Goal: Information Seeking & Learning: Understand process/instructions

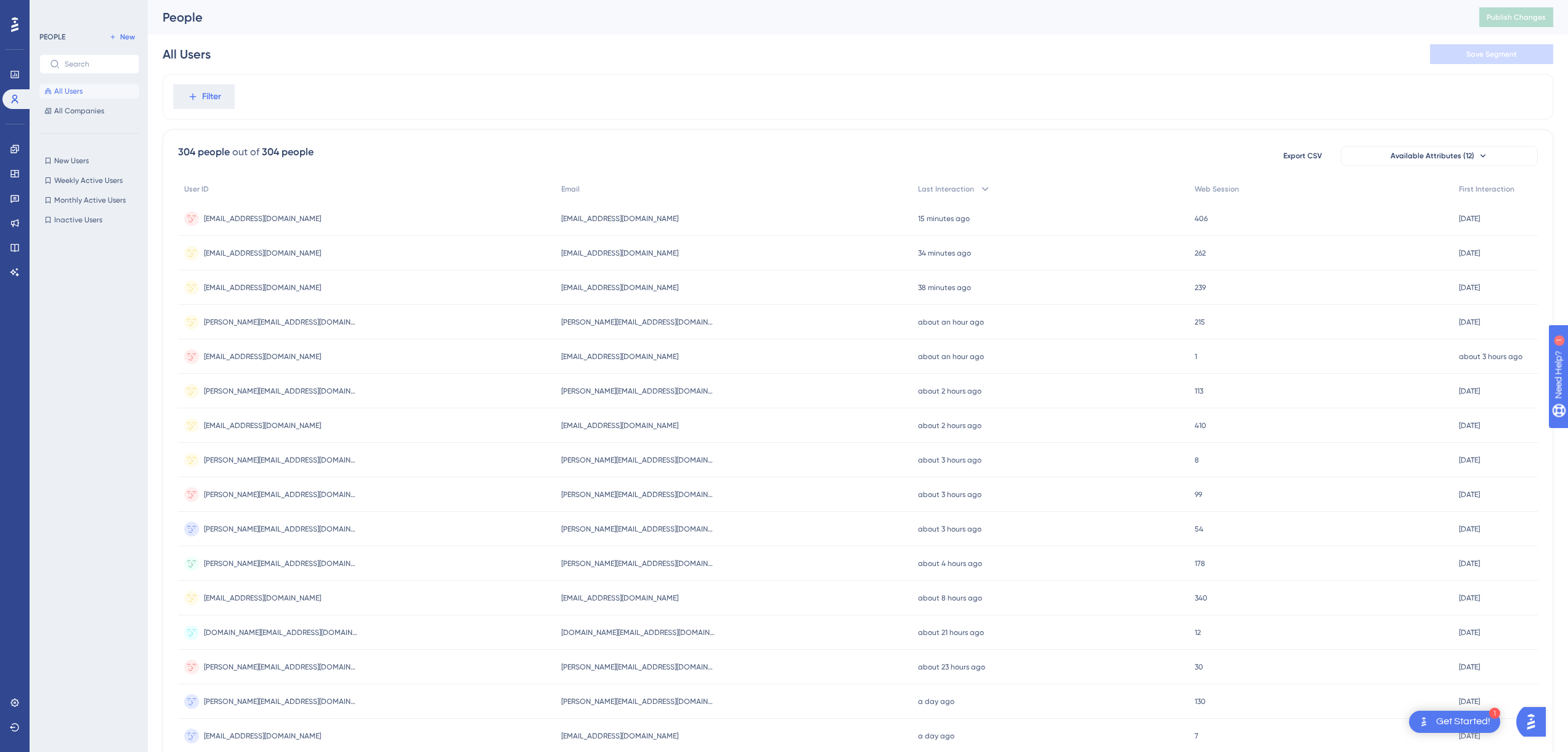
click at [0, 0] on div "Filter" at bounding box center [0, 0] width 0 height 0
click at [15, 704] on icon at bounding box center [15, 703] width 10 height 10
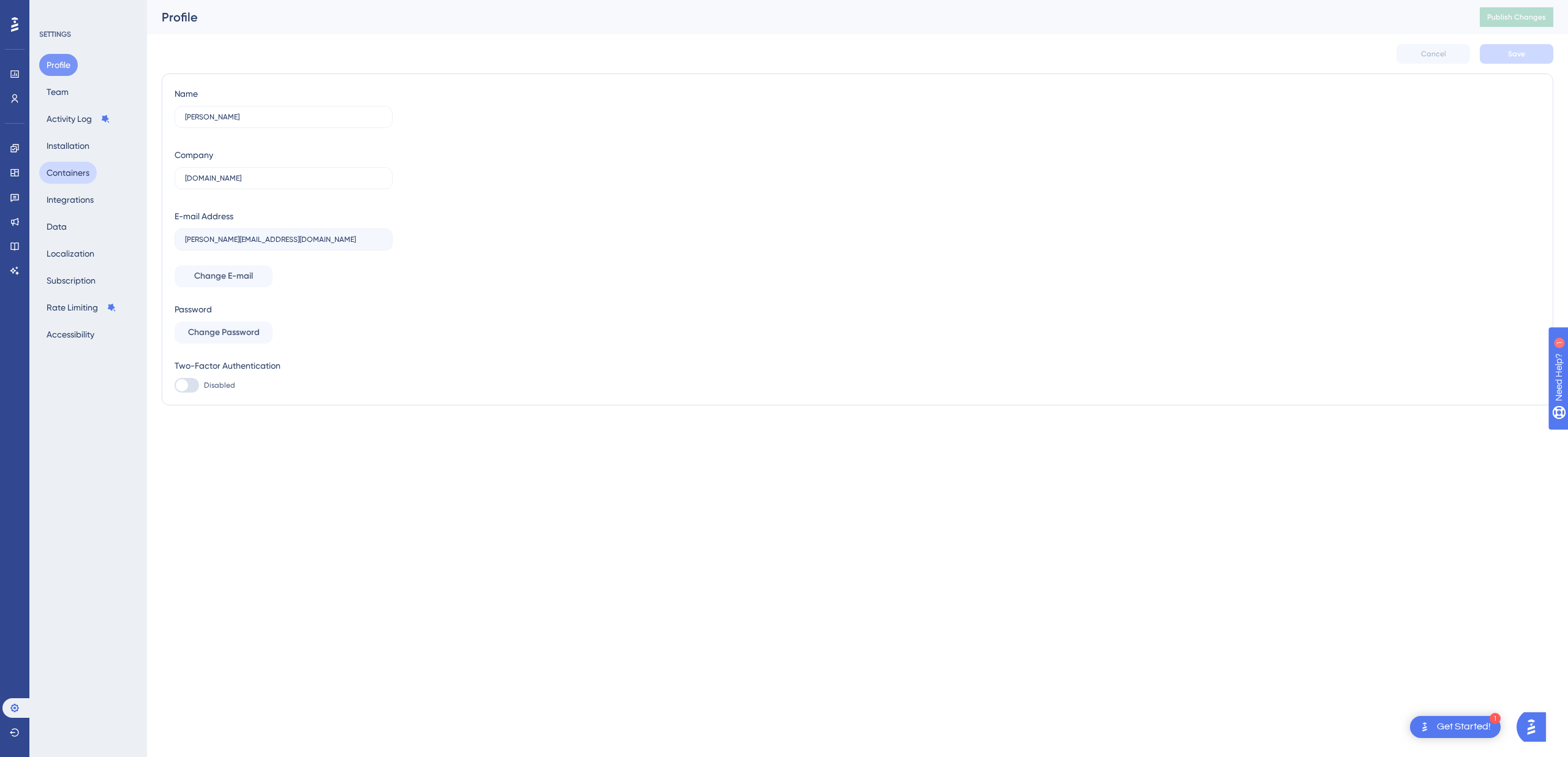
click at [82, 178] on button "Containers" at bounding box center [67, 173] width 57 height 22
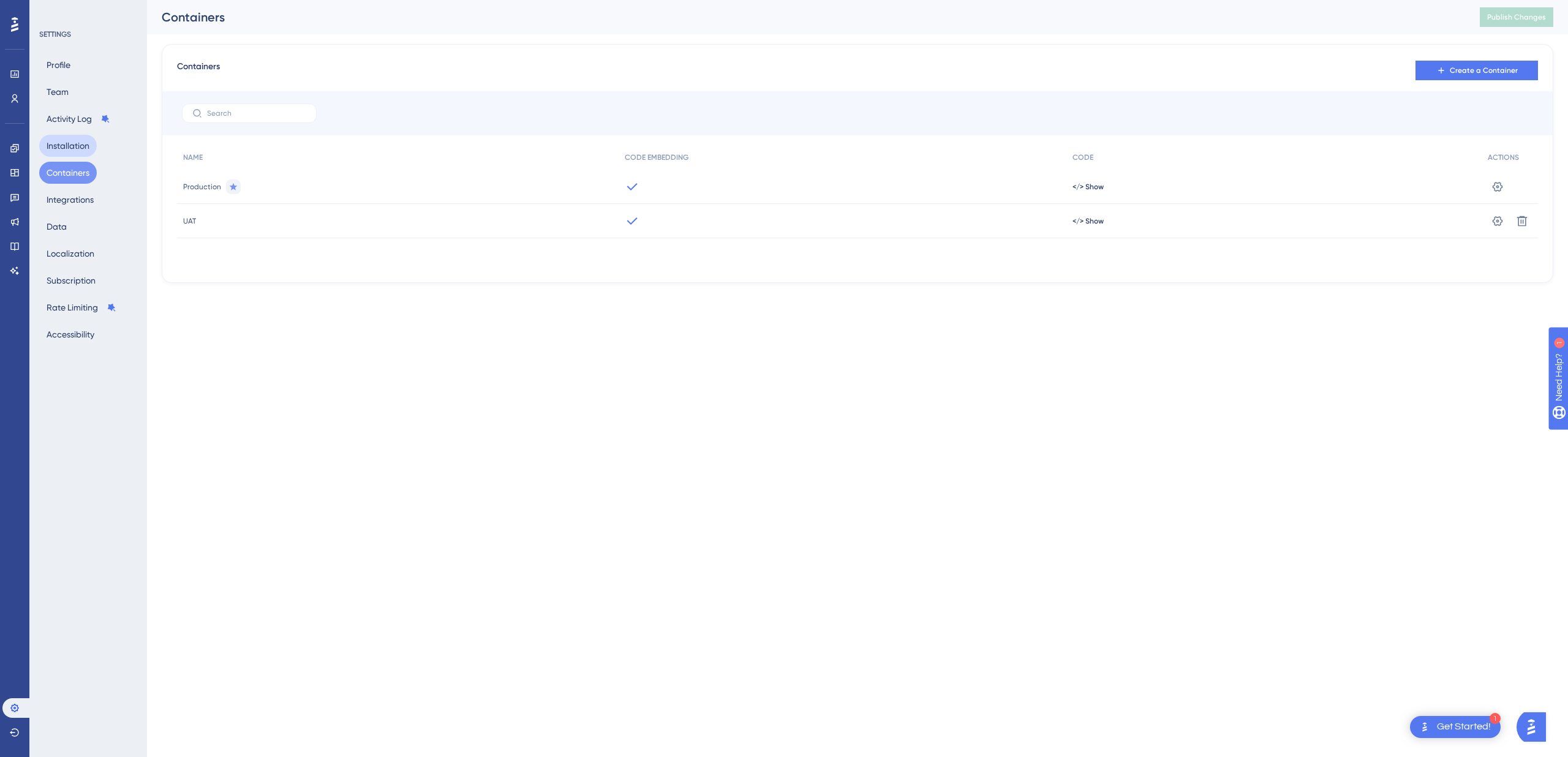
click at [79, 145] on button "Installation" at bounding box center [67, 145] width 57 height 22
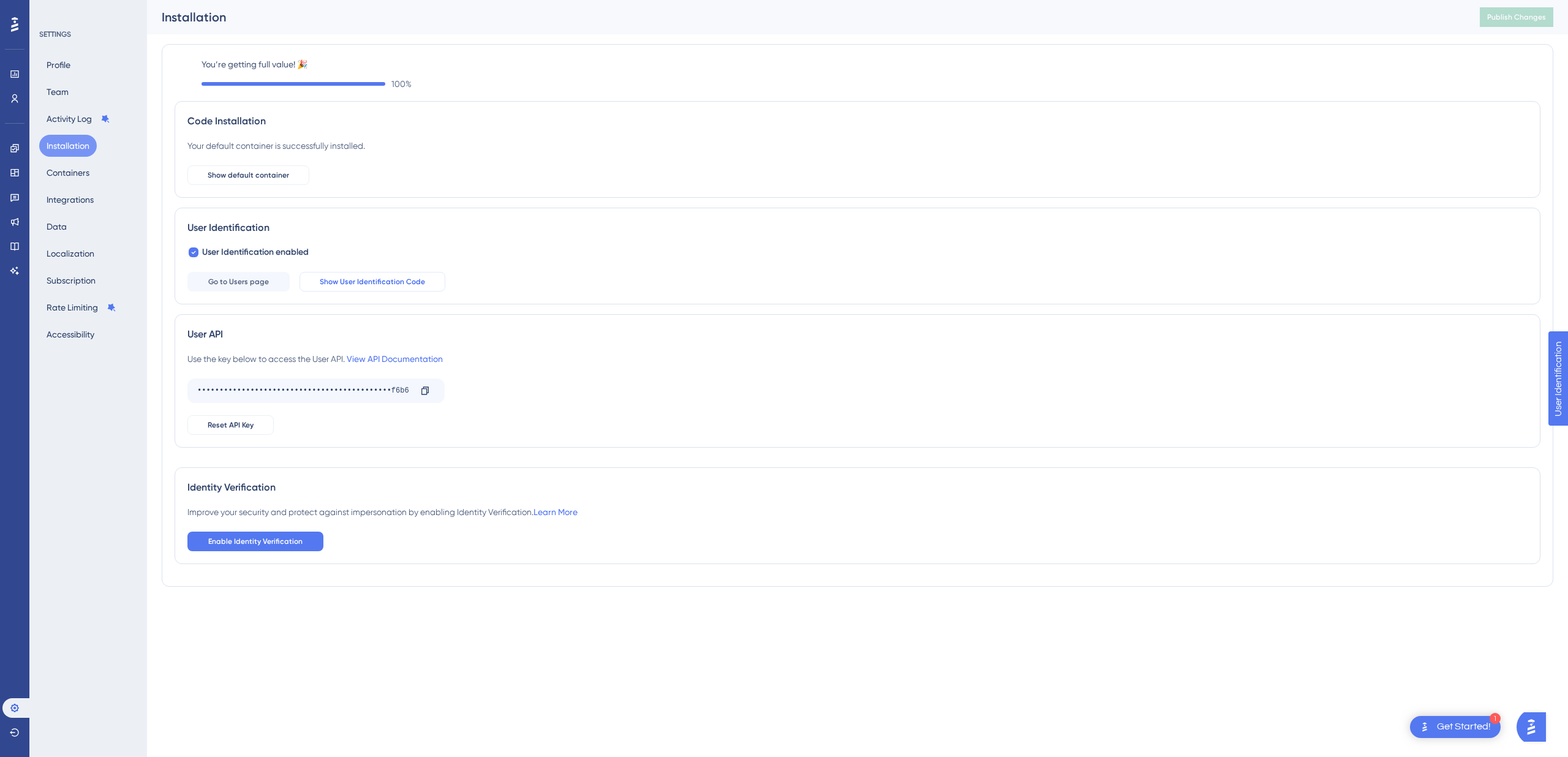
click at [384, 285] on span "Show User Identification Code" at bounding box center [372, 282] width 105 height 10
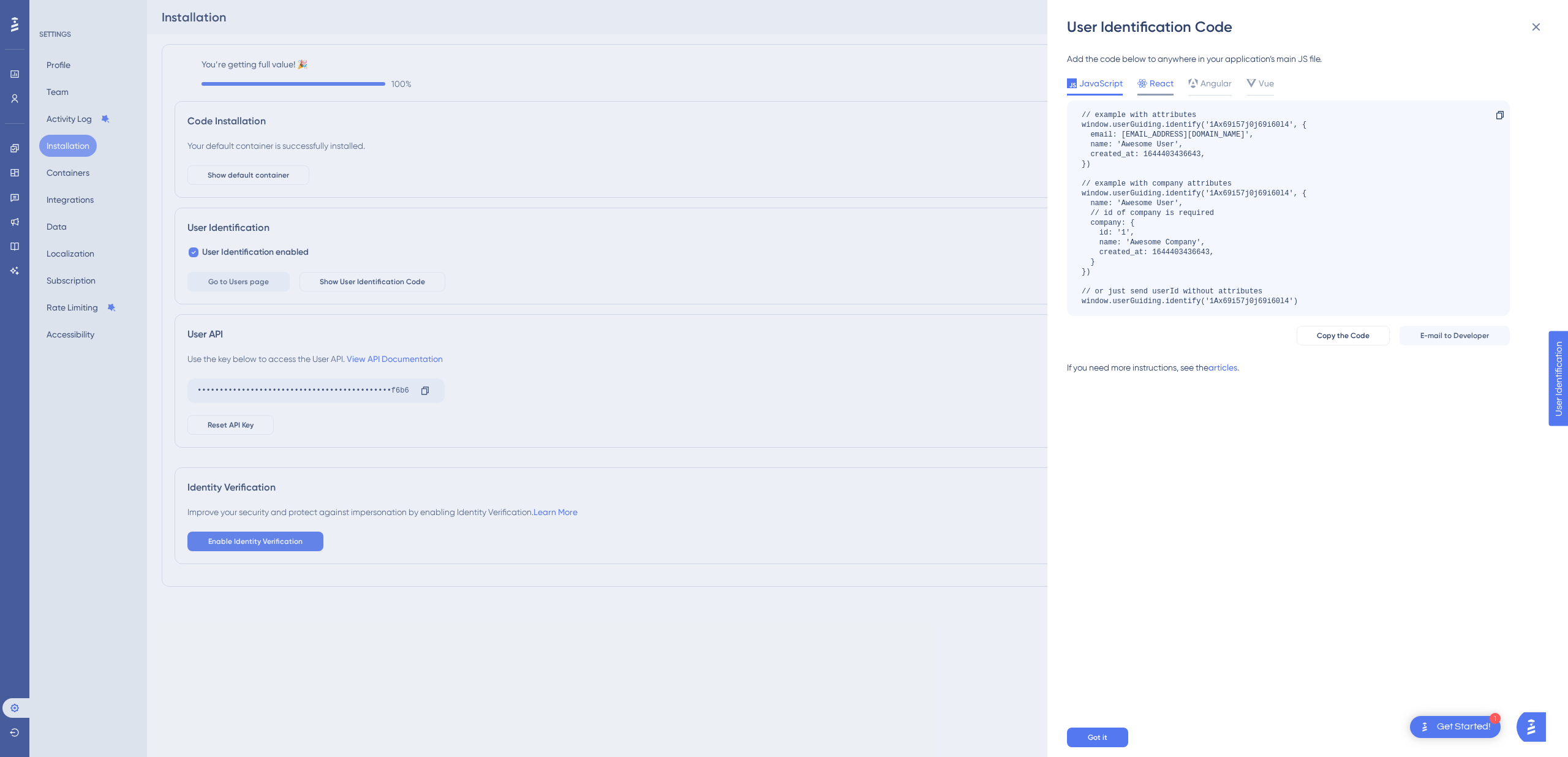
click at [1158, 85] on span "React" at bounding box center [1161, 84] width 24 height 15
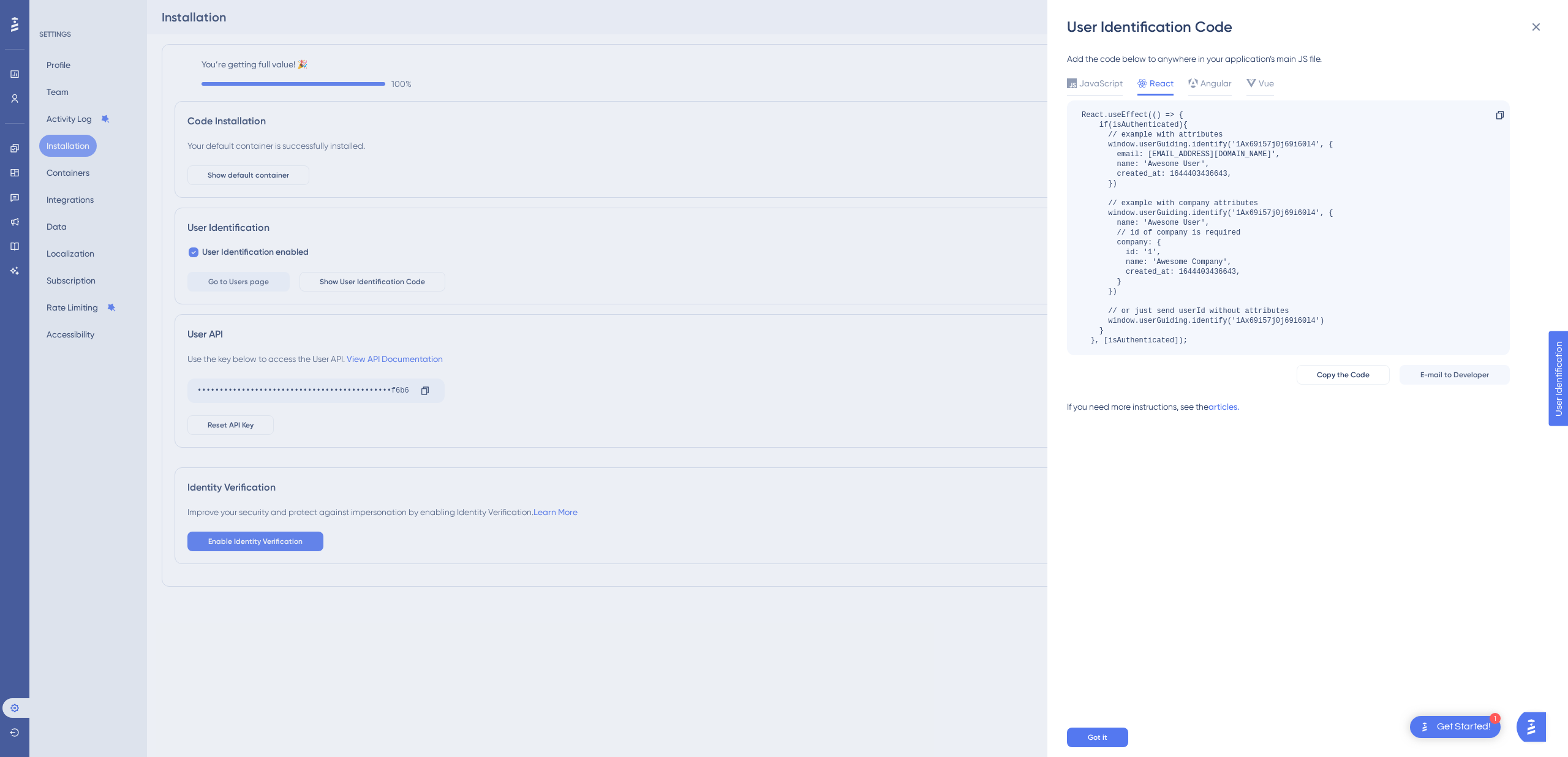
click at [1149, 342] on div "React.useEffect(() => { if(isAuthenticated){ // example with attributes window.…" at bounding box center [1206, 227] width 251 height 235
click at [1151, 125] on div "React.useEffect(() => { if(isAuthenticated){ // example with attributes window.…" at bounding box center [1206, 227] width 251 height 235
copy div "isAuthenticated"
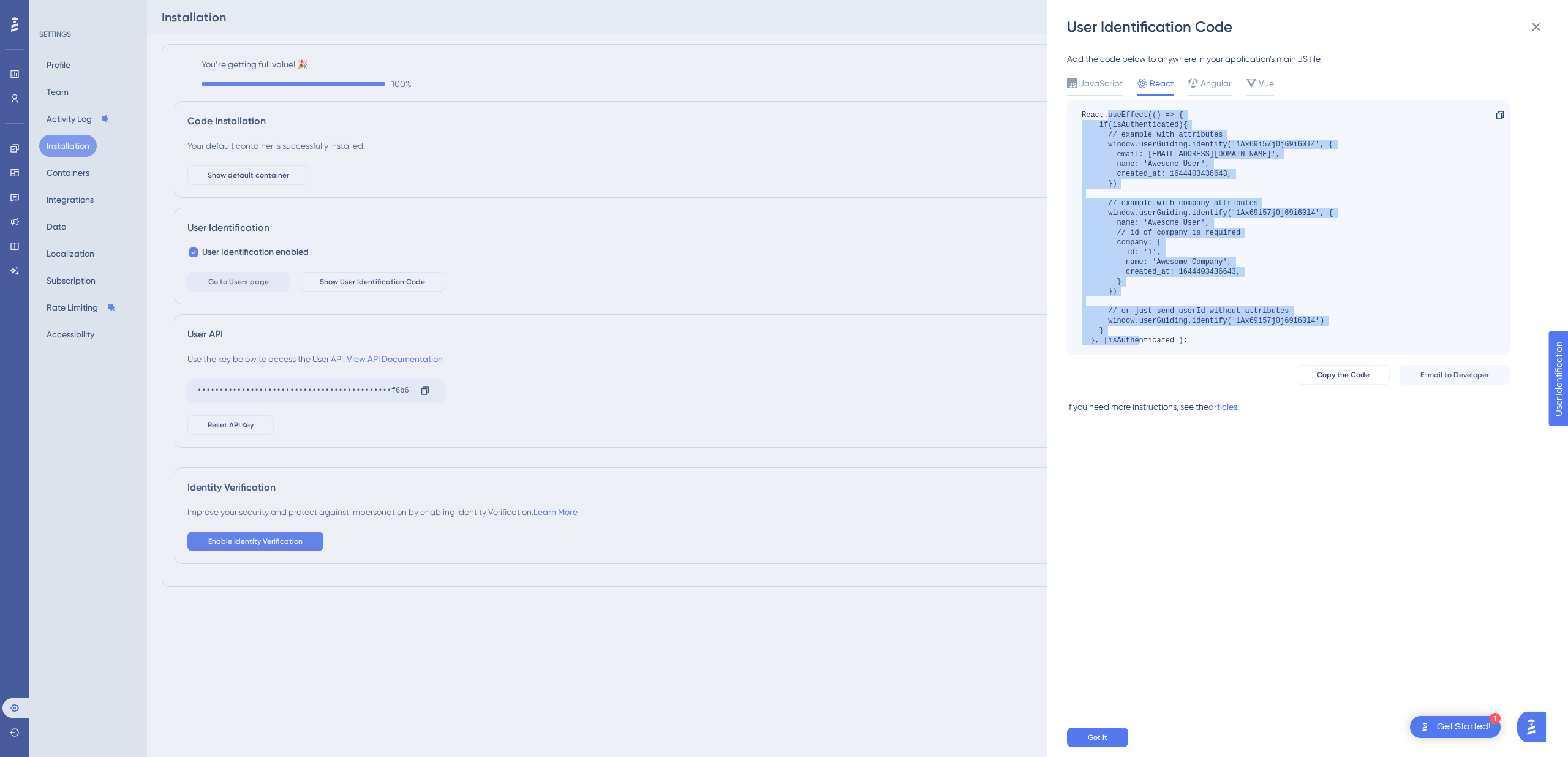
drag, startPoint x: 1176, startPoint y: 324, endPoint x: 1108, endPoint y: 115, distance: 219.8
click at [1108, 115] on div "React.useEffect(() => { if(isAuthenticated){ // example with attributes window.…" at bounding box center [1287, 228] width 442 height 254
copy div "useEffect(() => { if(isAuthenticated){ // example with attributes window.userGu…"
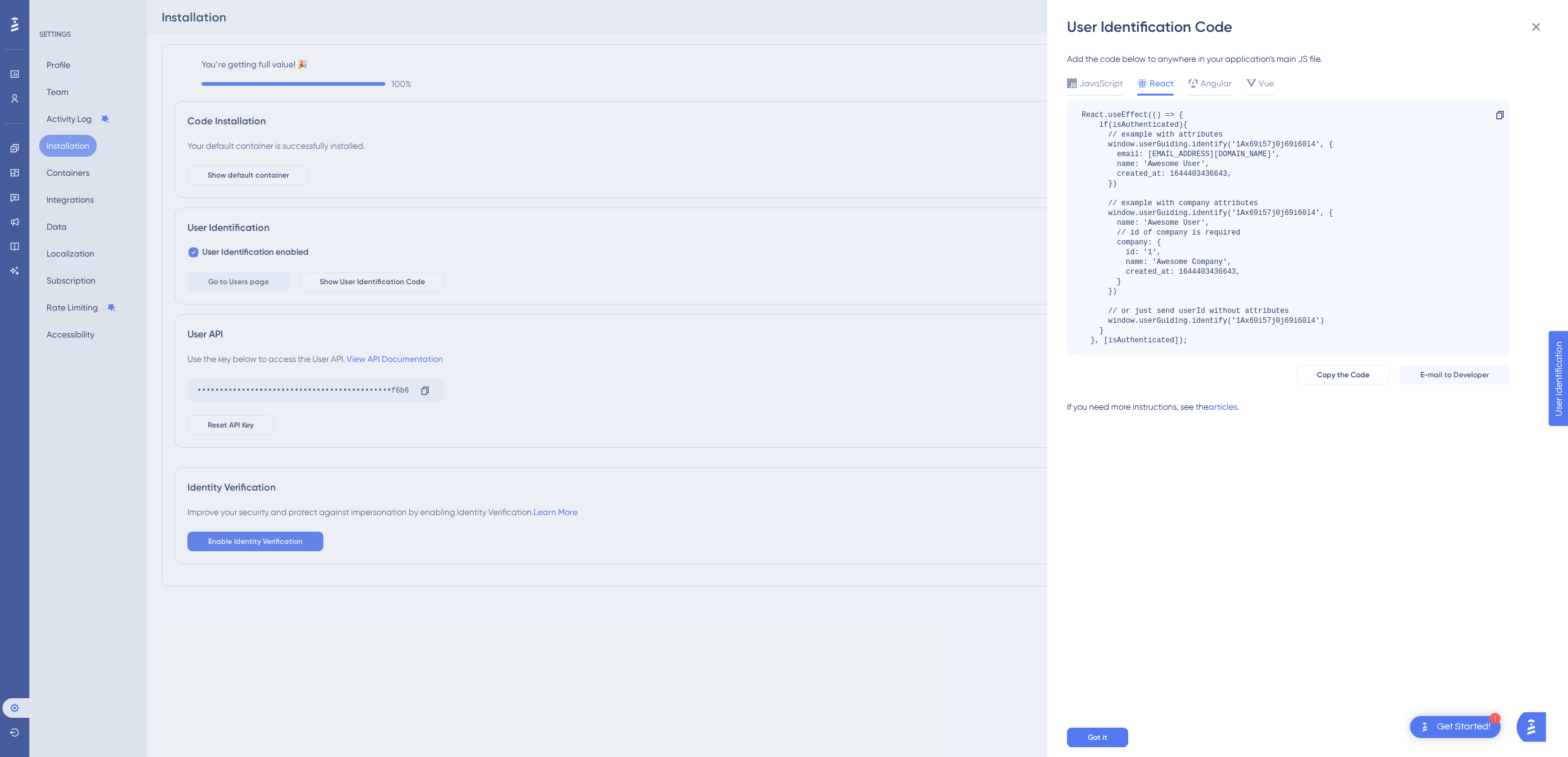
click at [0, 0] on div "User Identification Code Add the code below to anywhere in your application’s m…" at bounding box center [0, 0] width 0 height 0
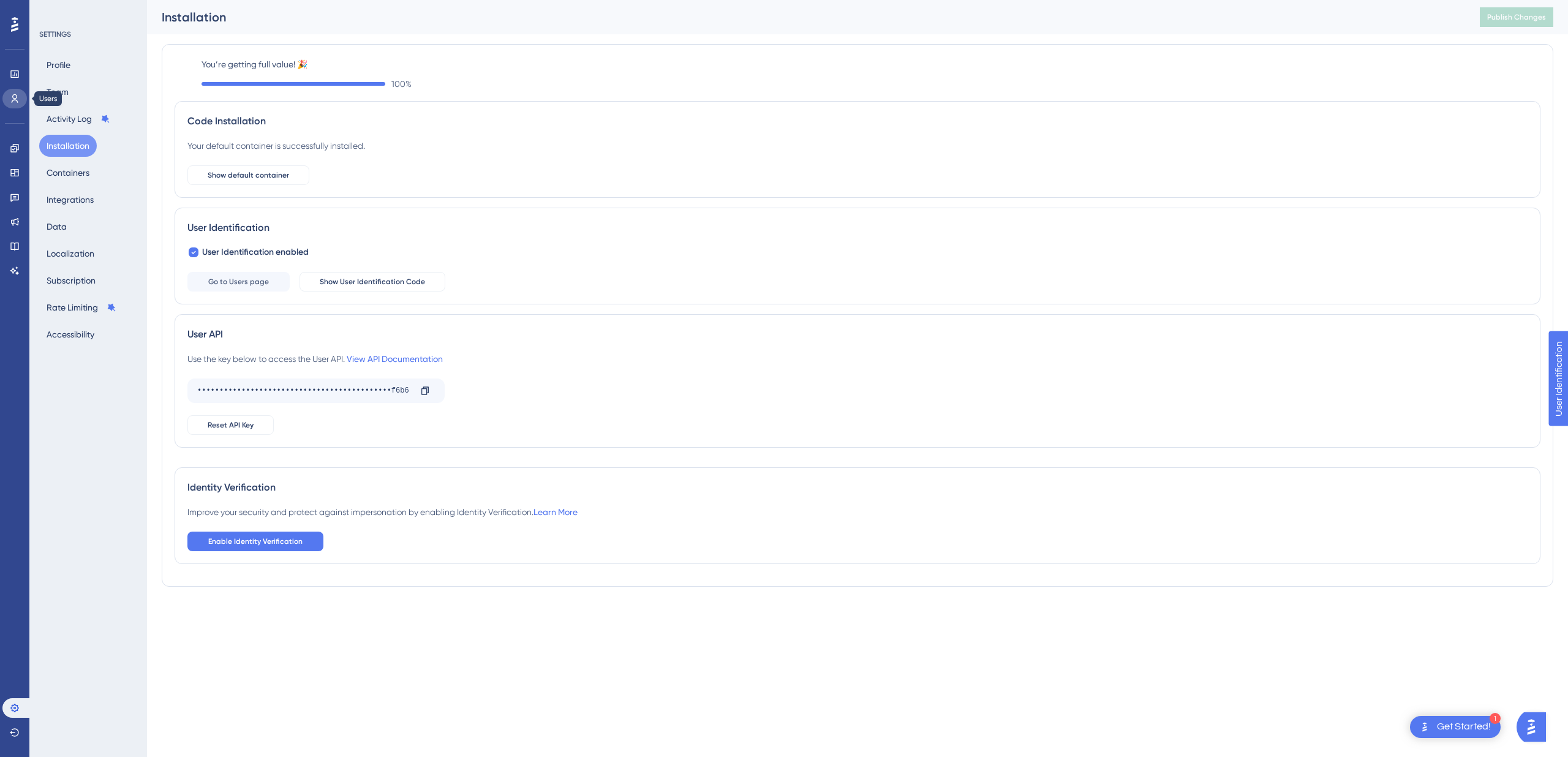
click at [17, 98] on icon at bounding box center [15, 98] width 10 height 10
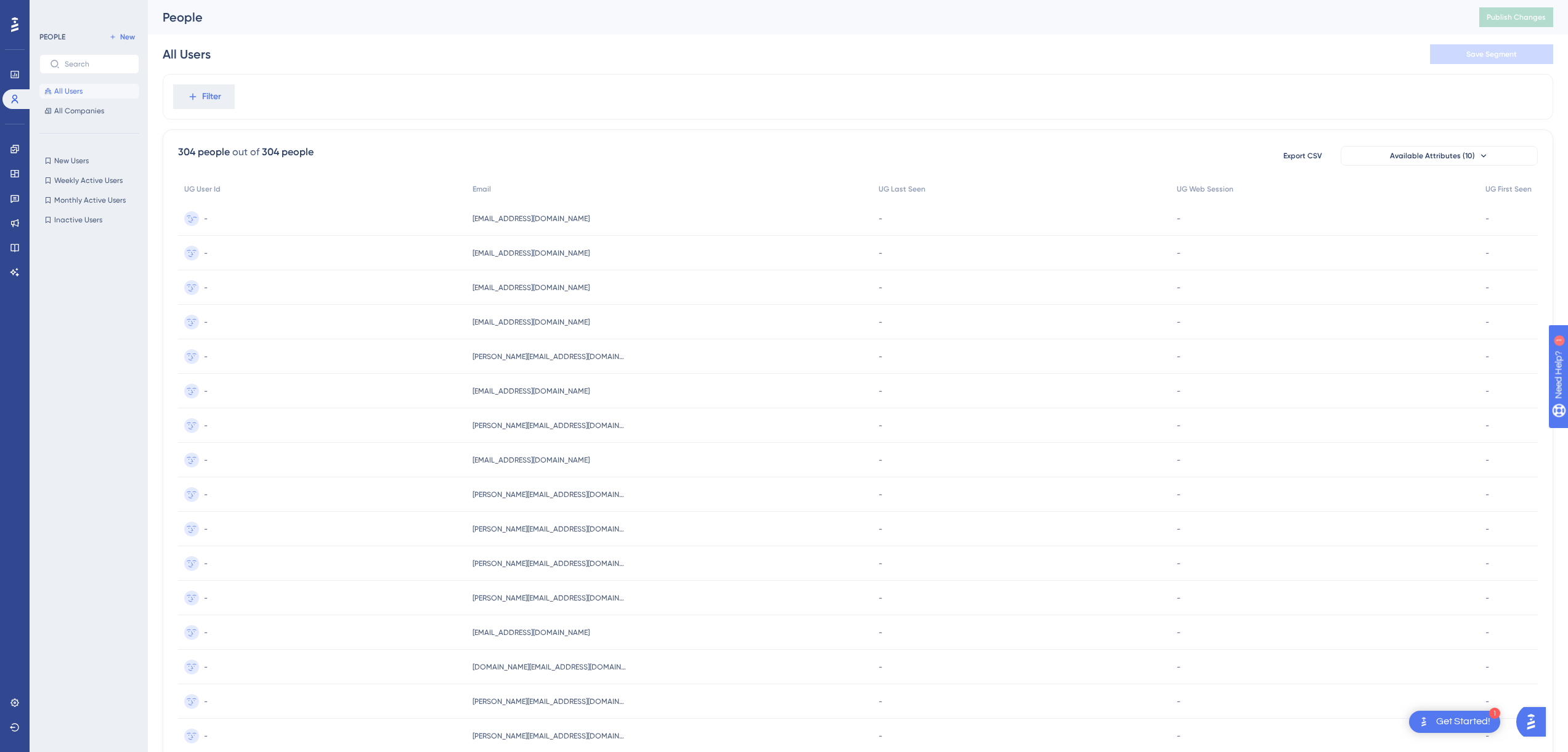
click at [537, 220] on span "[EMAIL_ADDRESS][DOMAIN_NAME]" at bounding box center [531, 218] width 117 height 10
click at [517, 219] on span "[EMAIL_ADDRESS][DOMAIN_NAME]" at bounding box center [531, 218] width 117 height 10
click at [381, 18] on icon at bounding box center [381, 22] width 12 height 12
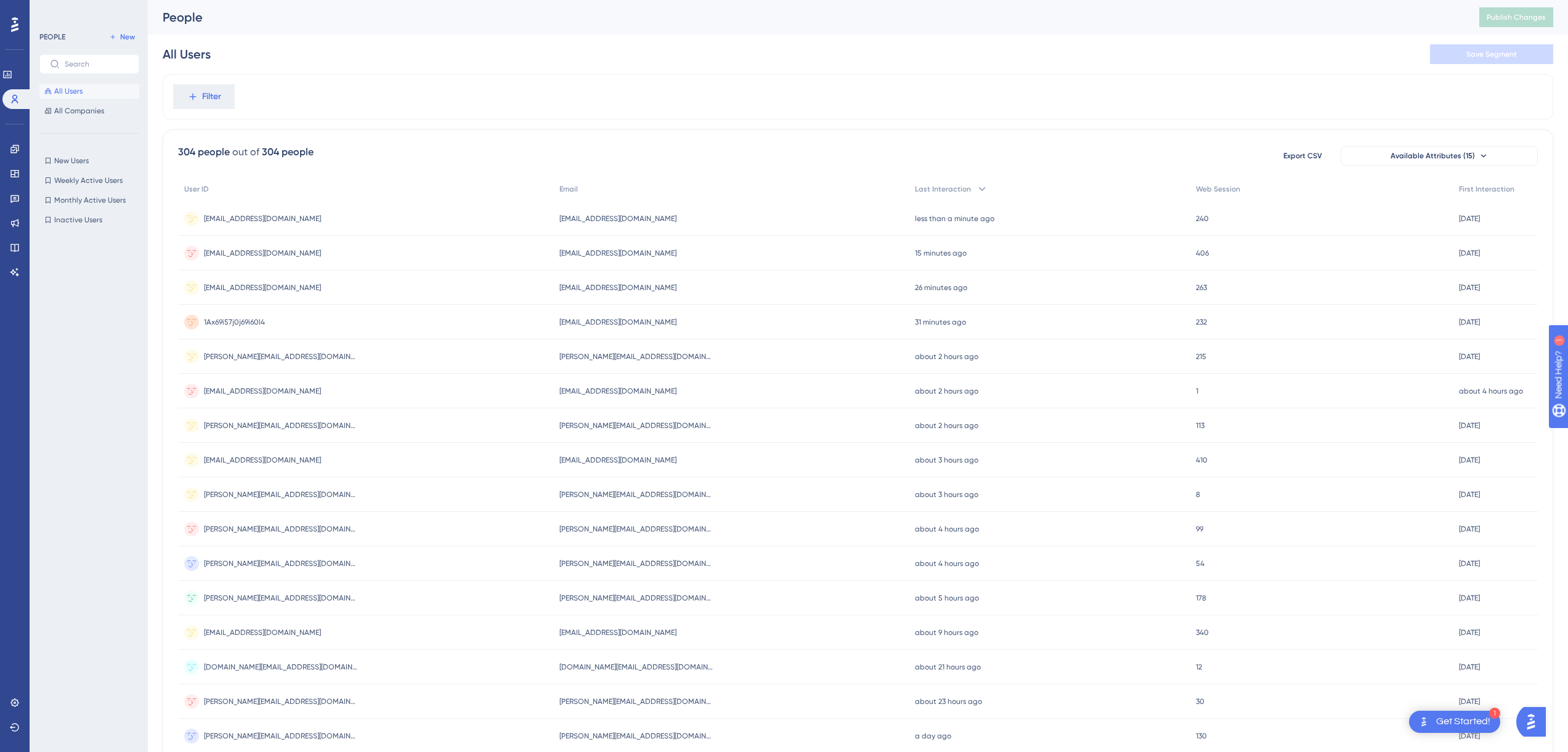
click at [603, 215] on span "[EMAIL_ADDRESS][DOMAIN_NAME]" at bounding box center [618, 218] width 117 height 10
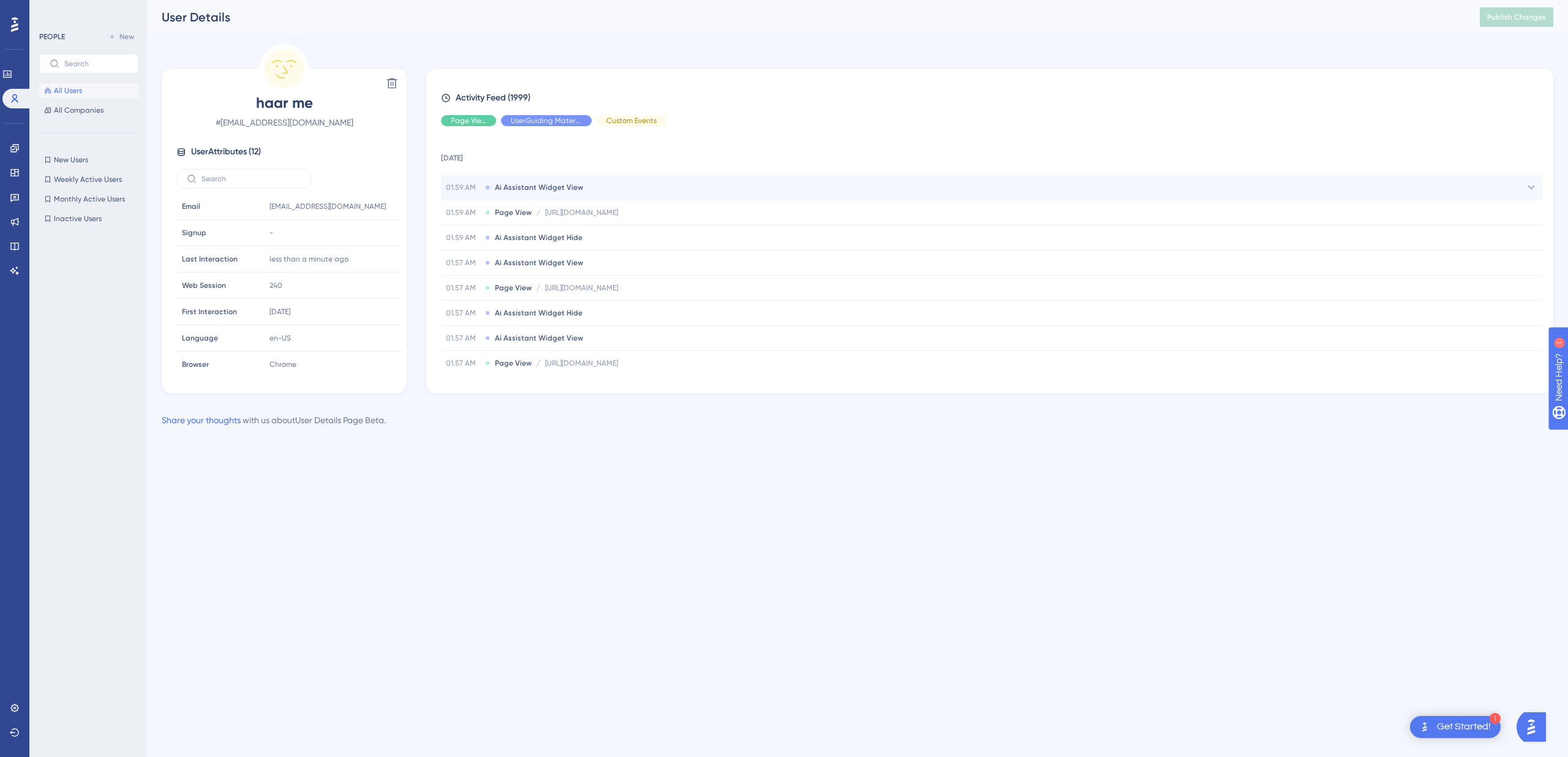
click at [548, 187] on span "Ai Assistant Widget View" at bounding box center [539, 187] width 88 height 10
click at [0, 0] on div "Performance Users Engagement Widgets Feedback Product Updates Knowledge Base AI…" at bounding box center [0, 0] width 0 height 0
click at [1455, 728] on div "Get Started!" at bounding box center [1463, 727] width 54 height 14
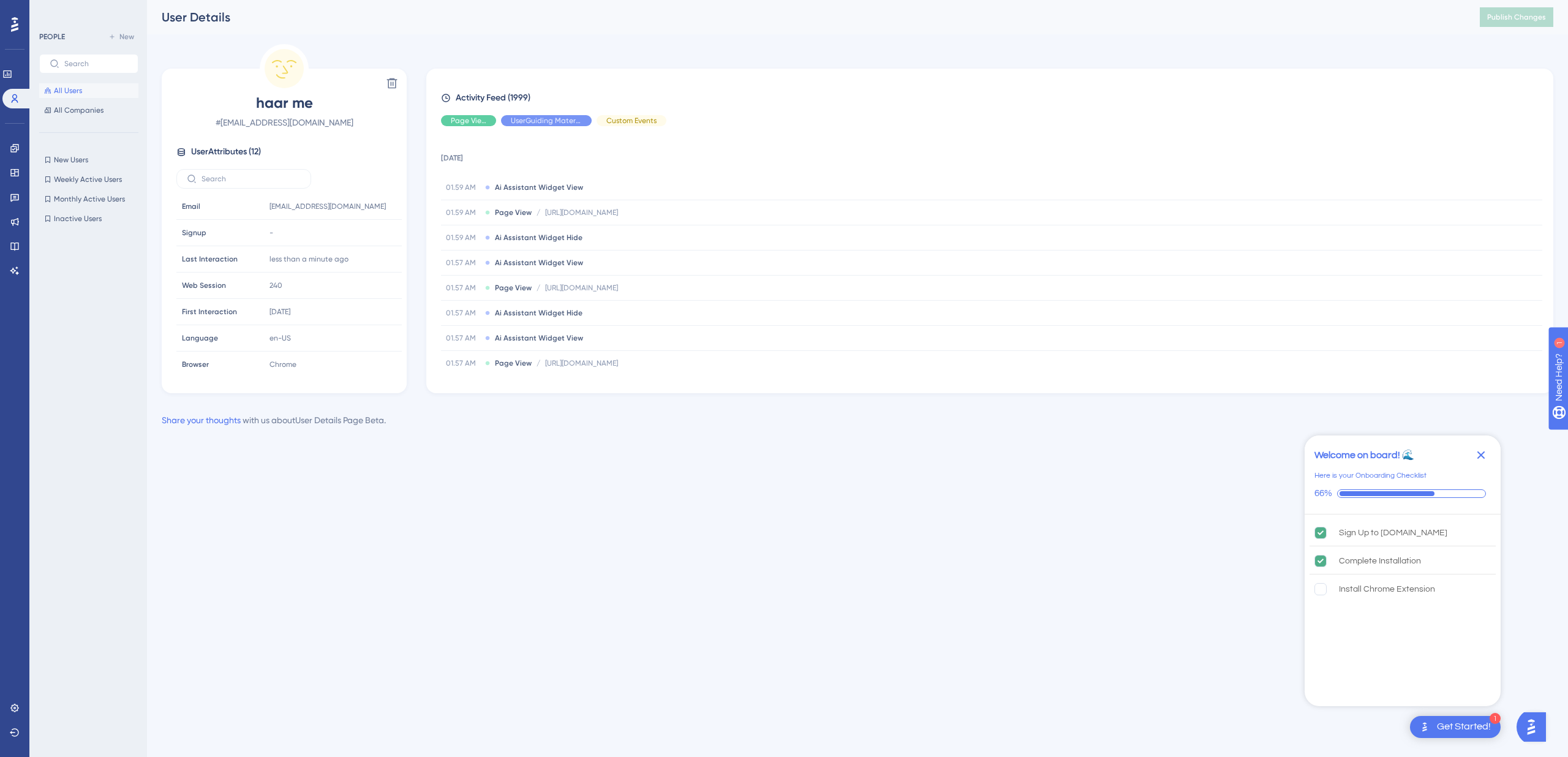
click at [1120, 0] on html "1 Get Started! Welcome on board! 🌊 Here is your Onboarding Checklist 66% Sign U…" at bounding box center [784, 0] width 1568 height 0
